Goal: Task Accomplishment & Management: Manage account settings

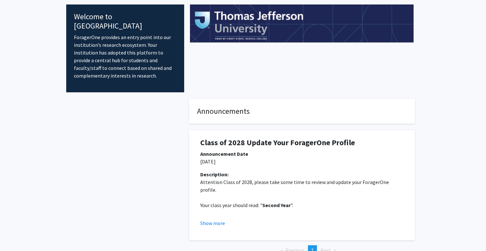
scroll to position [61, 0]
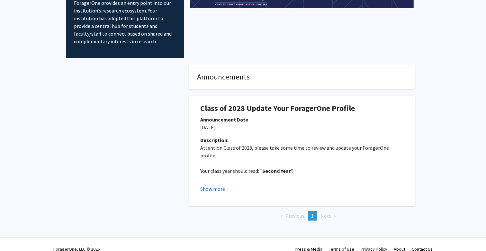
click at [207, 185] on button "Show more" at bounding box center [212, 189] width 25 height 8
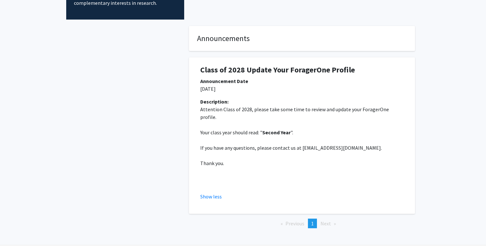
scroll to position [0, 0]
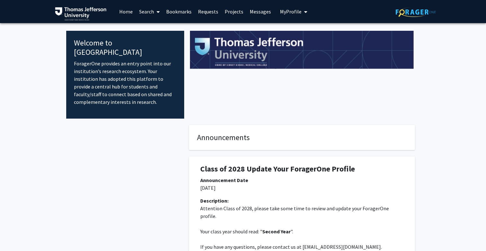
click at [291, 10] on span "My Profile" at bounding box center [291, 11] width 22 height 6
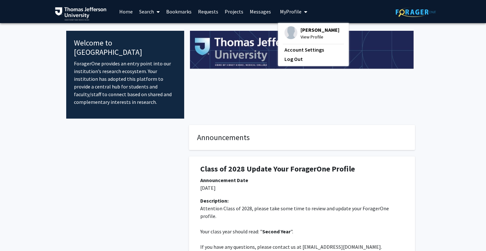
click at [307, 31] on span "[PERSON_NAME]" at bounding box center [319, 29] width 39 height 7
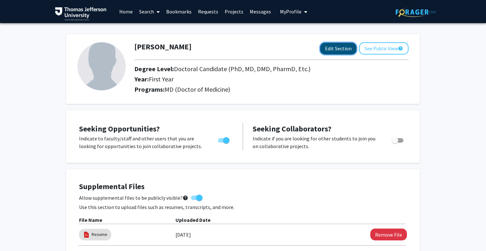
click at [330, 50] on button "Edit Section" at bounding box center [338, 49] width 36 height 12
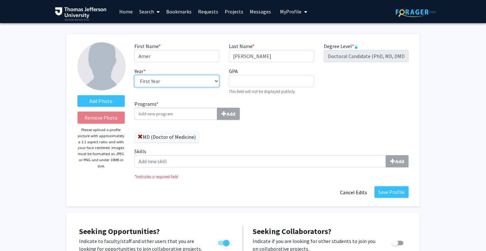
click at [218, 82] on select "--- First Year Second Year Third Year Fourth Year Fifth Year Sixth Year Seventh…" at bounding box center [176, 81] width 85 height 12
select select "second_year"
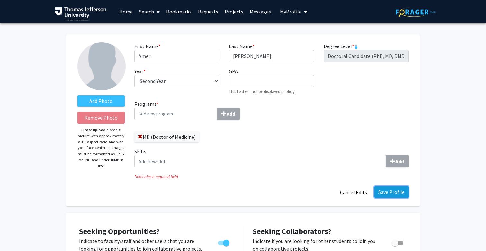
click at [398, 195] on button "Save Profile" at bounding box center [391, 193] width 34 height 12
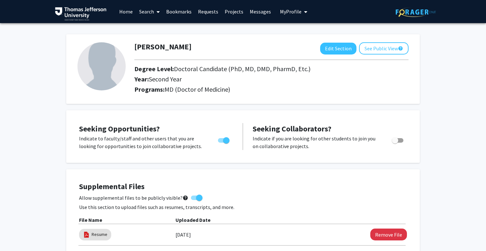
click at [127, 11] on link "Home" at bounding box center [126, 11] width 20 height 22
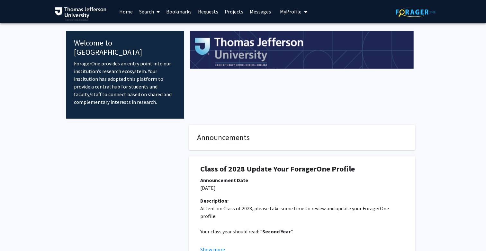
scroll to position [61, 0]
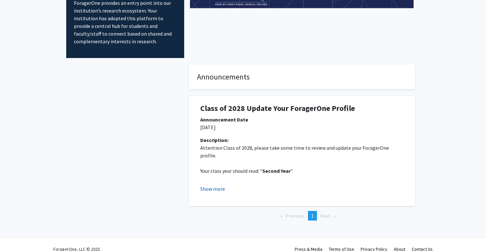
click at [213, 185] on button "Show more" at bounding box center [212, 189] width 25 height 8
